Goal: Transaction & Acquisition: Purchase product/service

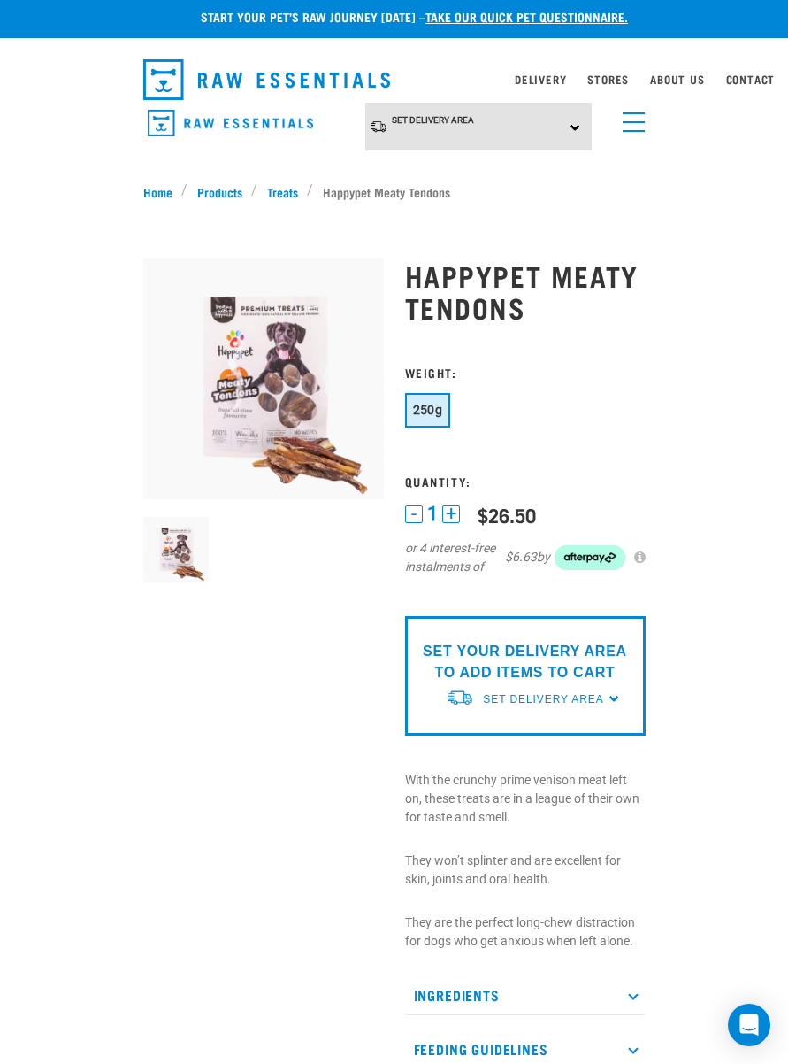
click at [636, 112] on span "menu" at bounding box center [634, 113] width 22 height 2
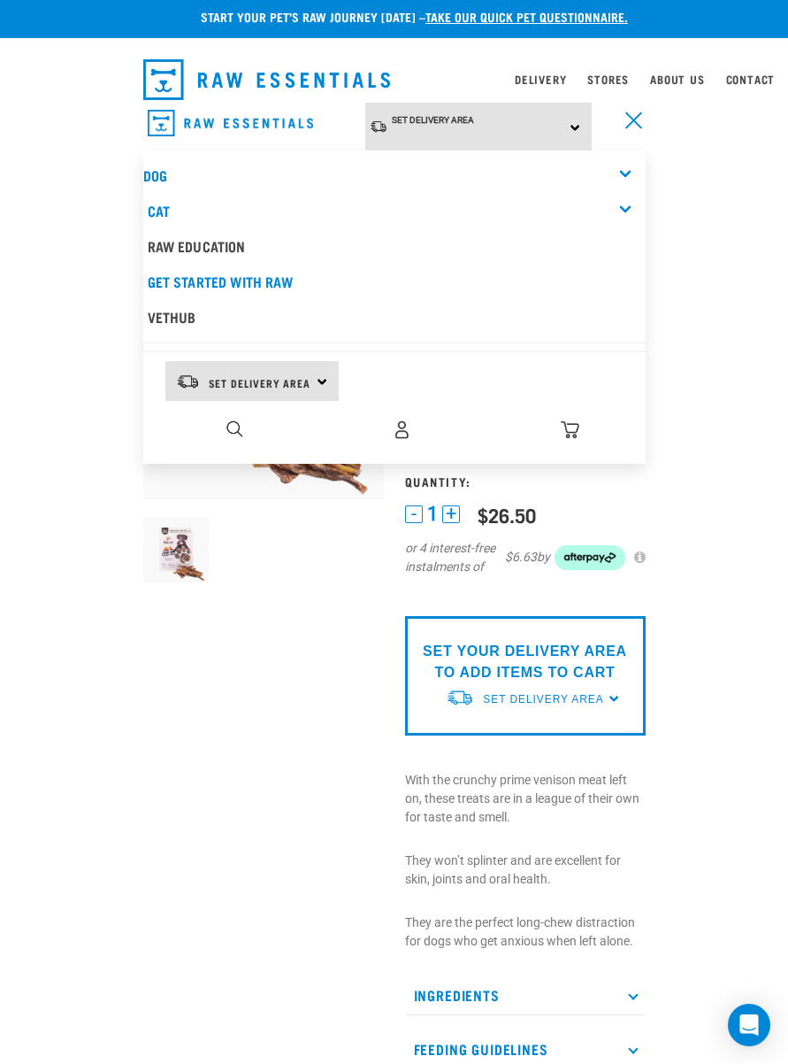
click at [623, 158] on div "Dog" at bounding box center [394, 175] width 503 height 35
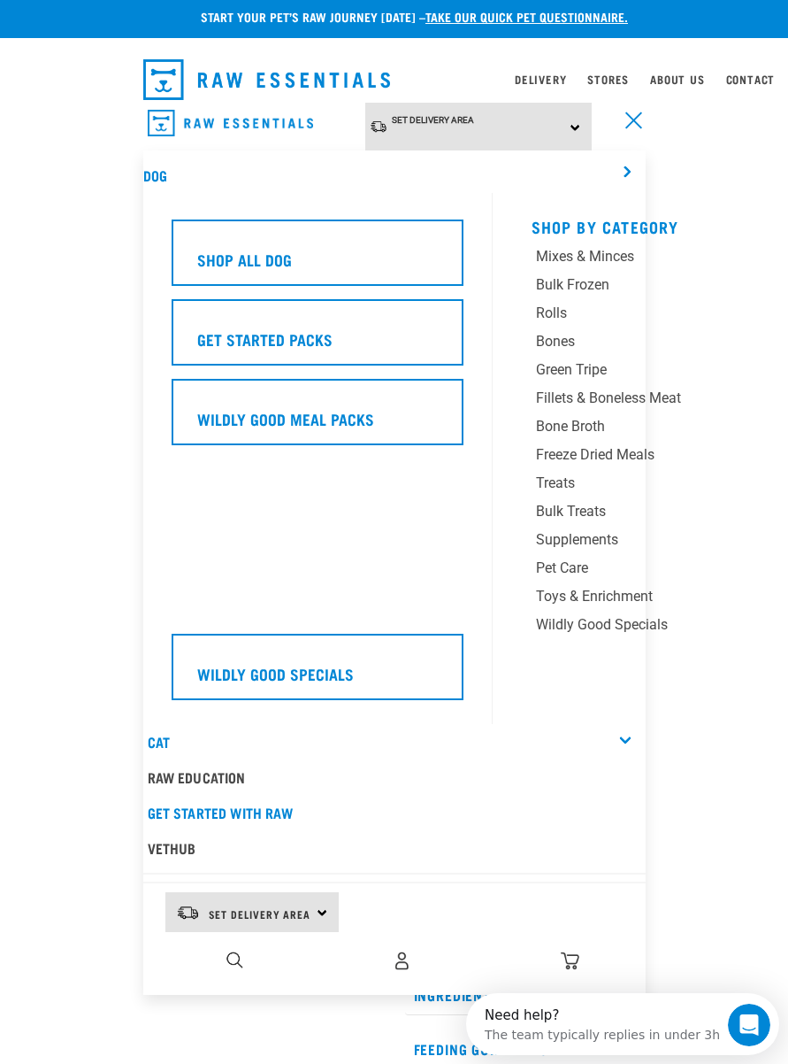
click at [338, 258] on div "Shop All Dog" at bounding box center [318, 252] width 292 height 66
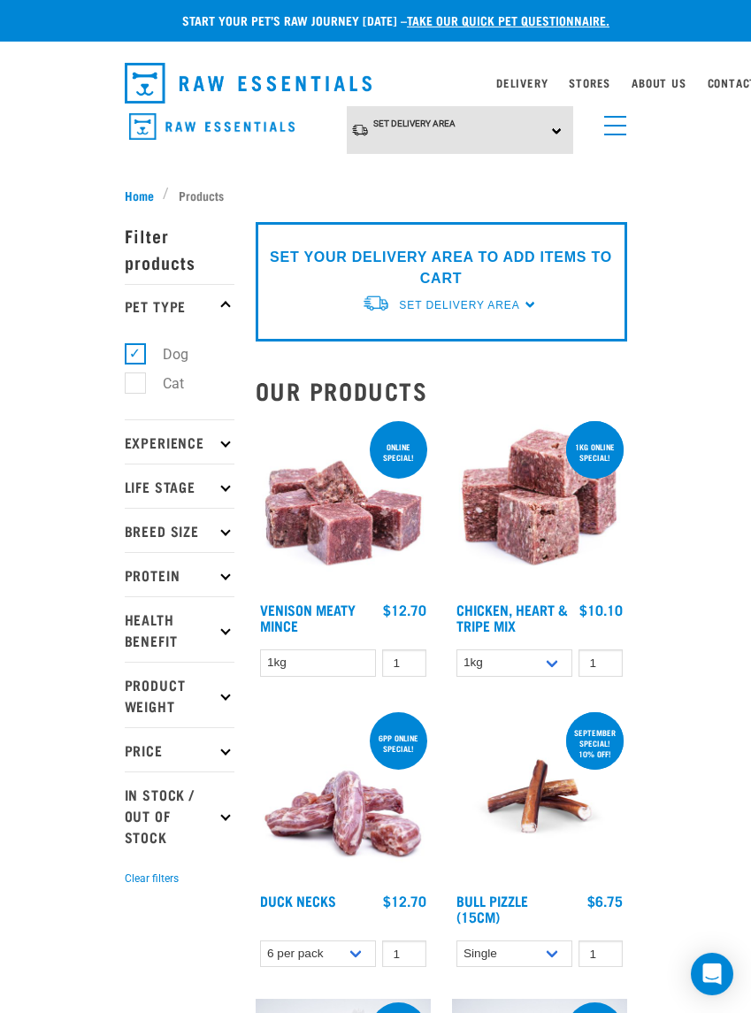
click at [218, 429] on p "Experience" at bounding box center [180, 441] width 110 height 44
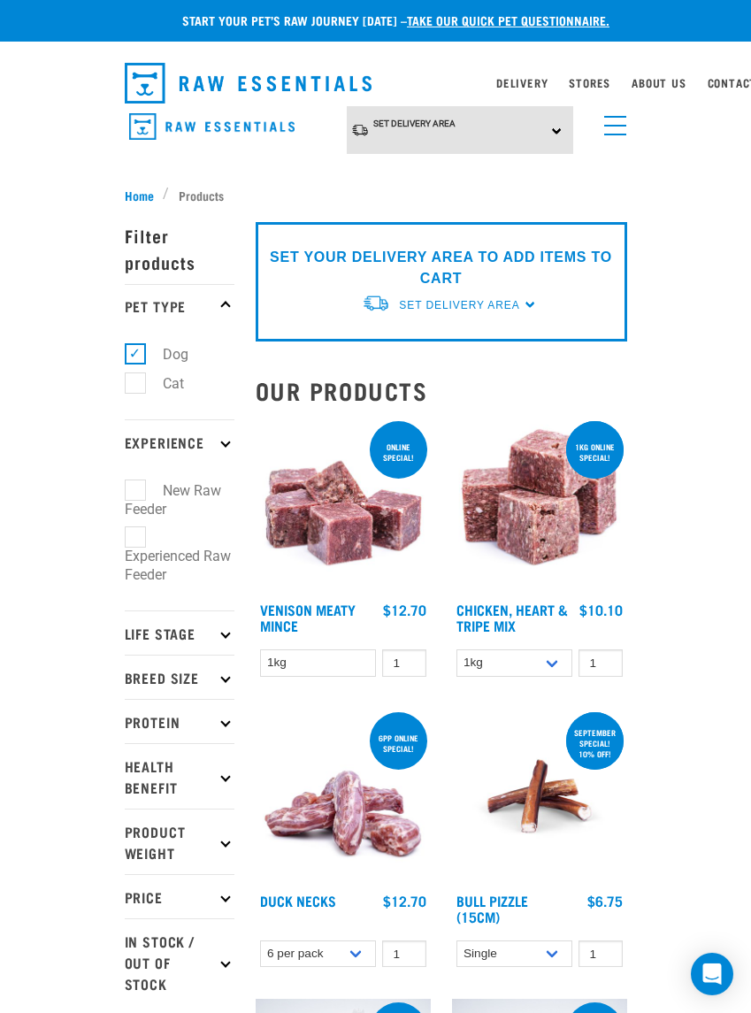
click at [234, 428] on p "Experience" at bounding box center [180, 441] width 110 height 44
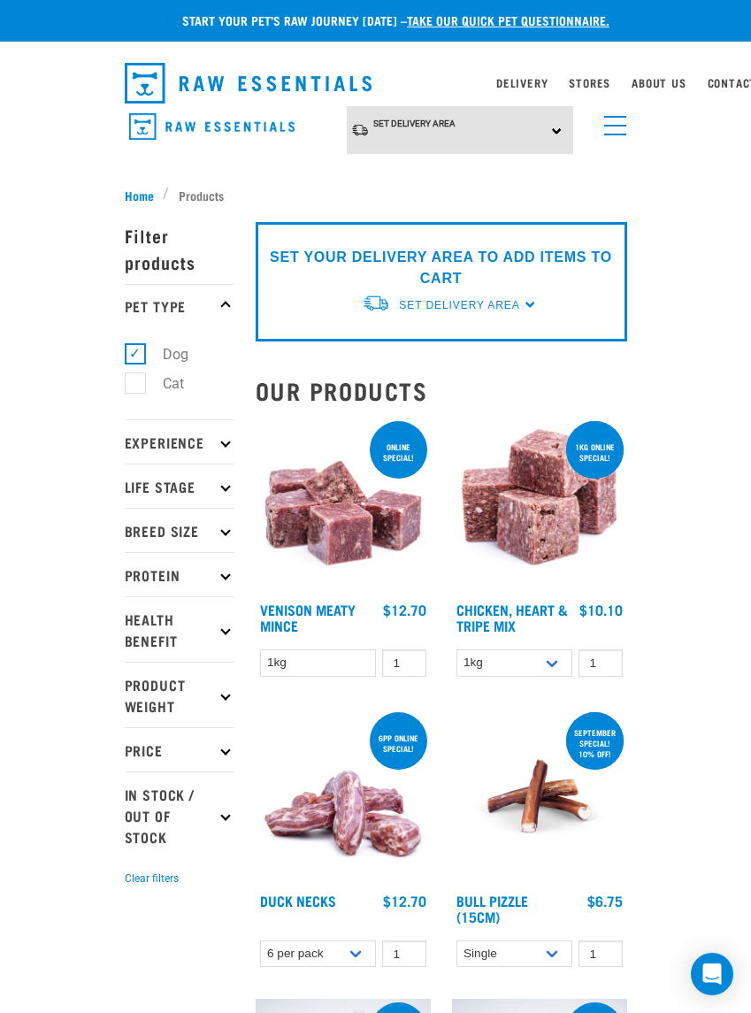
click at [230, 530] on p "Breed Size" at bounding box center [180, 530] width 110 height 44
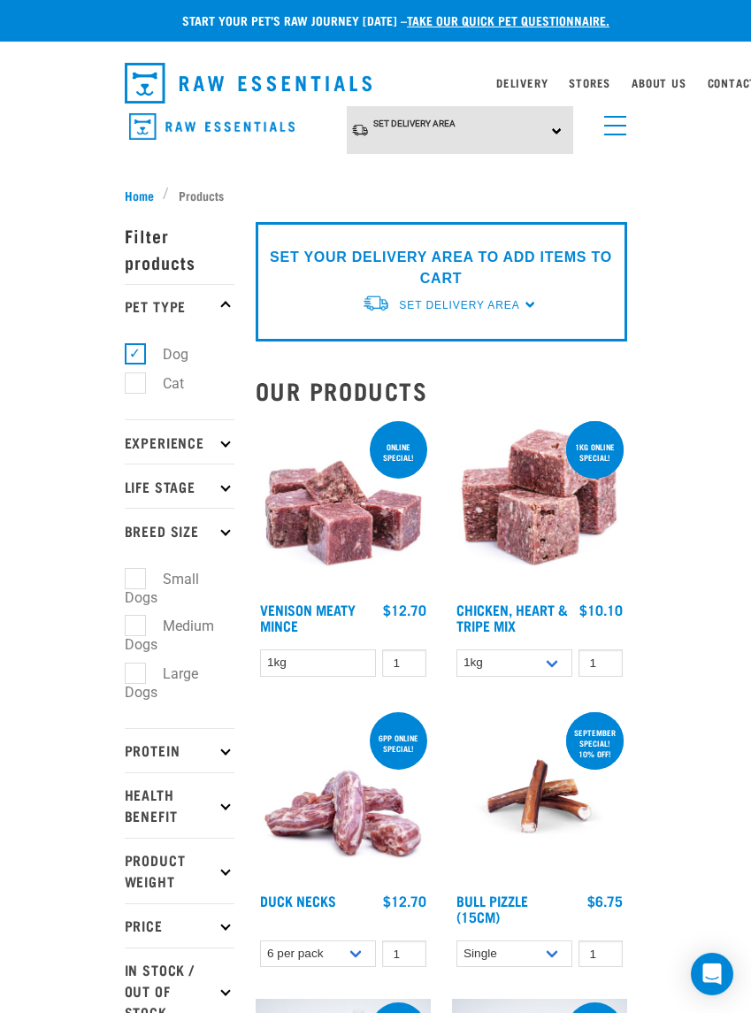
click at [146, 635] on label "Medium Dogs" at bounding box center [169, 635] width 89 height 41
click at [136, 629] on input "Medium Dogs" at bounding box center [131, 624] width 12 height 12
checkbox input "true"
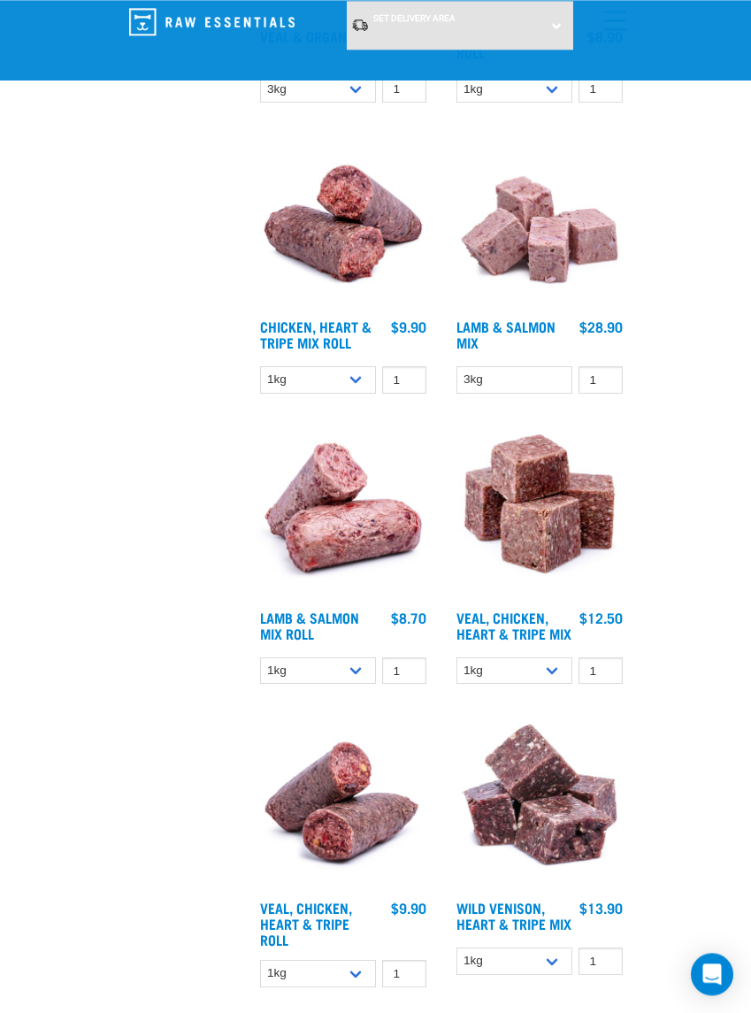
scroll to position [2596, 0]
